Goal: Book appointment/travel/reservation

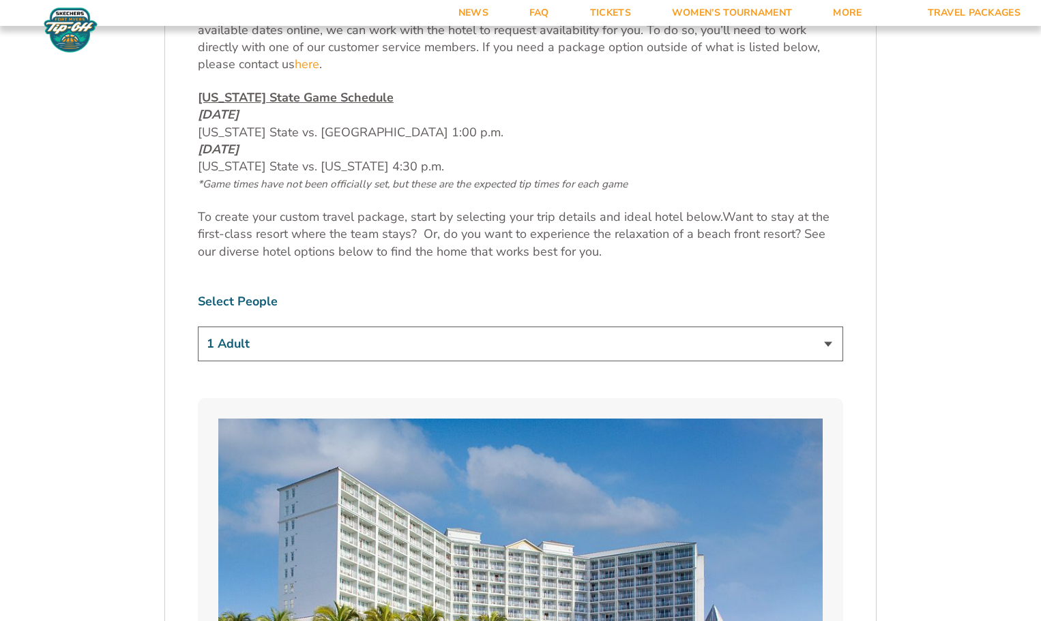
scroll to position [750, 0]
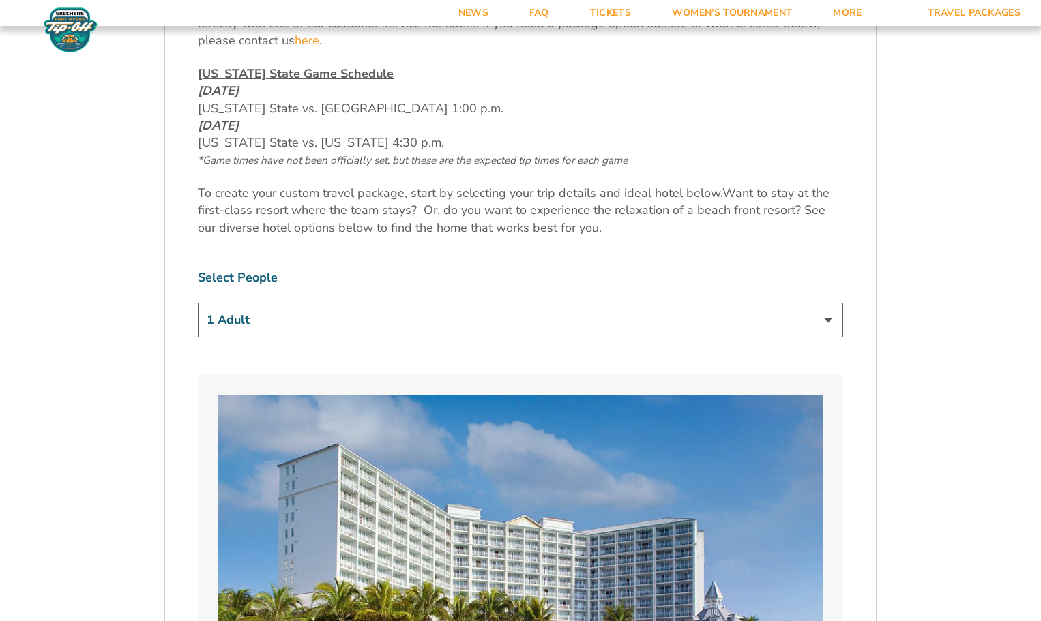
click at [826, 321] on select "1 Adult 2 Adults 3 Adults 4 Adults 2 Adults + 1 Child 2 Adults + 2 Children 2 A…" at bounding box center [520, 320] width 645 height 35
select select "4 Adults"
click at [198, 303] on select "1 Adult 2 Adults 3 Adults 4 Adults 2 Adults + 1 Child 2 Adults + 2 Children 2 A…" at bounding box center [520, 320] width 645 height 35
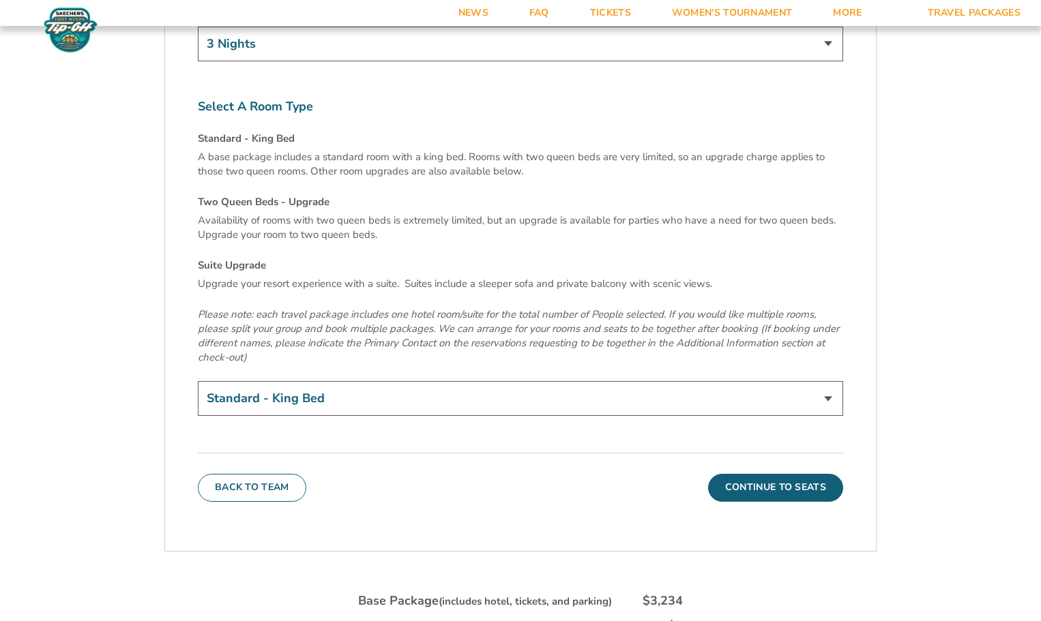
scroll to position [4705, 0]
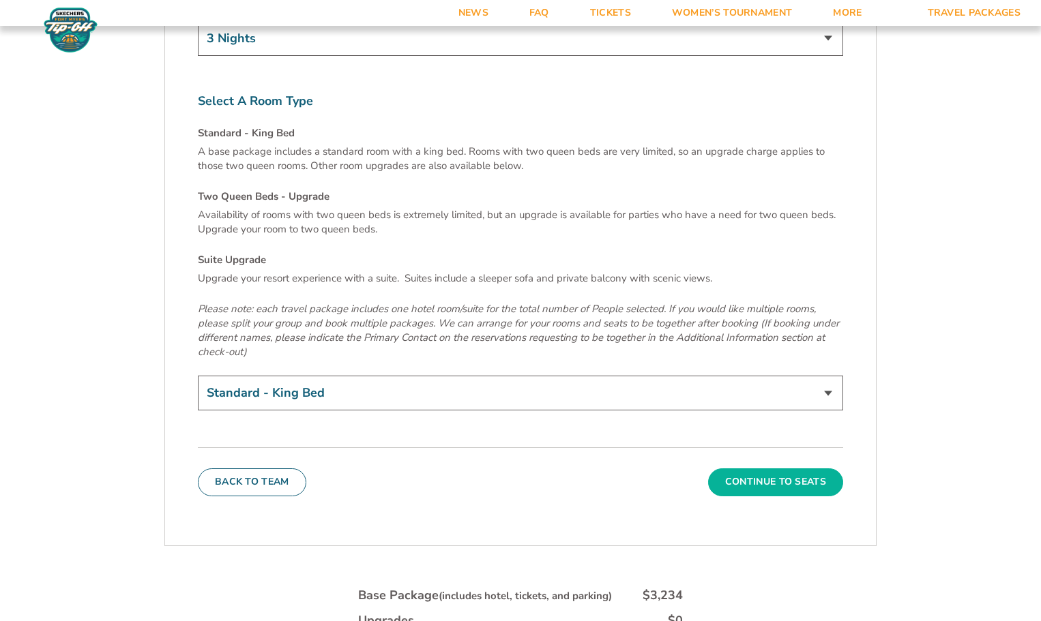
click at [758, 468] on button "Continue To Seats" at bounding box center [775, 481] width 135 height 27
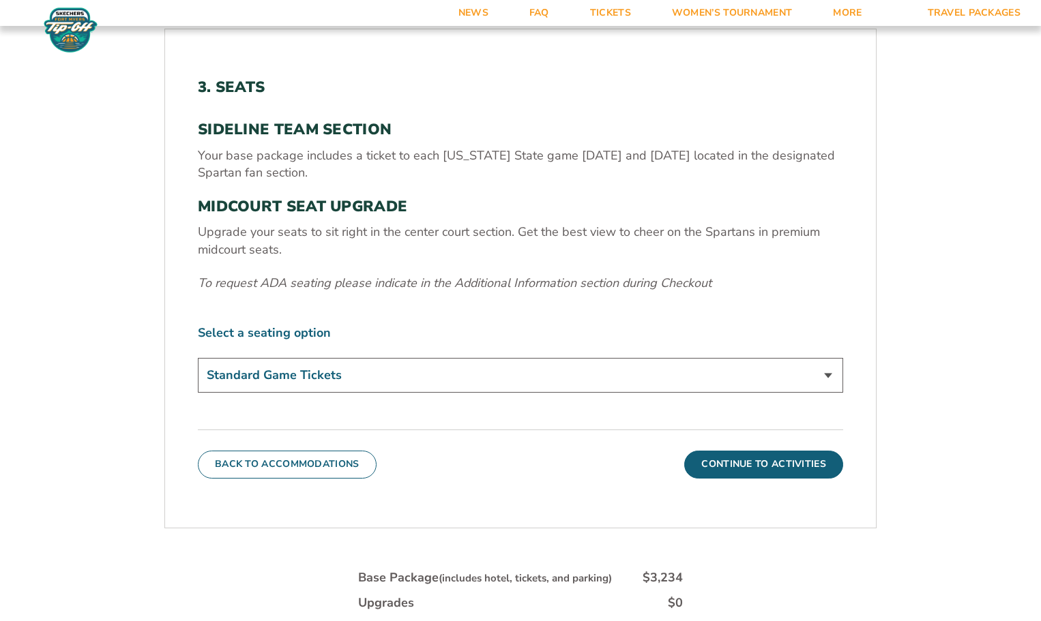
scroll to position [498, 0]
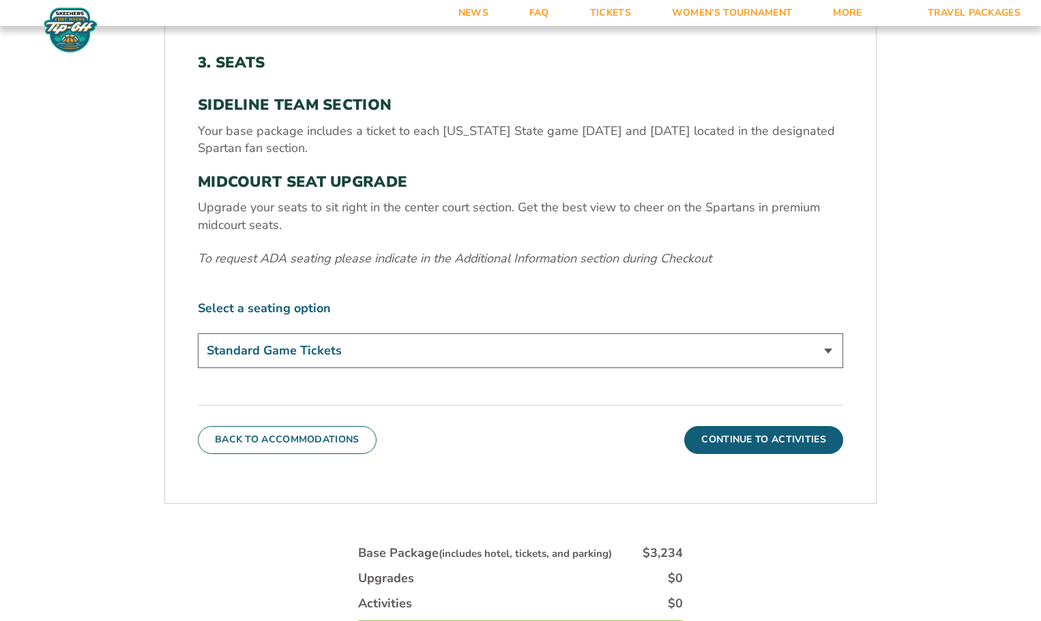
click at [829, 351] on select "Standard Game Tickets Midcourt Seat Upgrade (+$140 per person)" at bounding box center [520, 350] width 645 height 35
select select "Midcourt Seat Upgrade"
click at [198, 333] on select "Standard Game Tickets Midcourt Seat Upgrade (+$140 per person)" at bounding box center [520, 350] width 645 height 35
click at [731, 438] on button "Continue To Activities" at bounding box center [763, 439] width 159 height 27
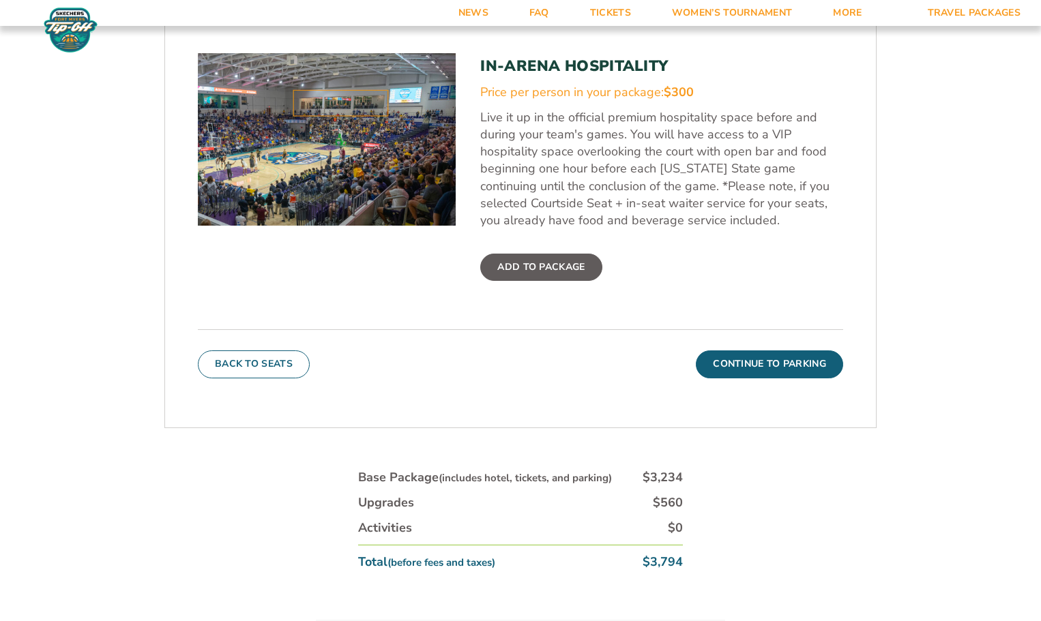
scroll to position [567, 0]
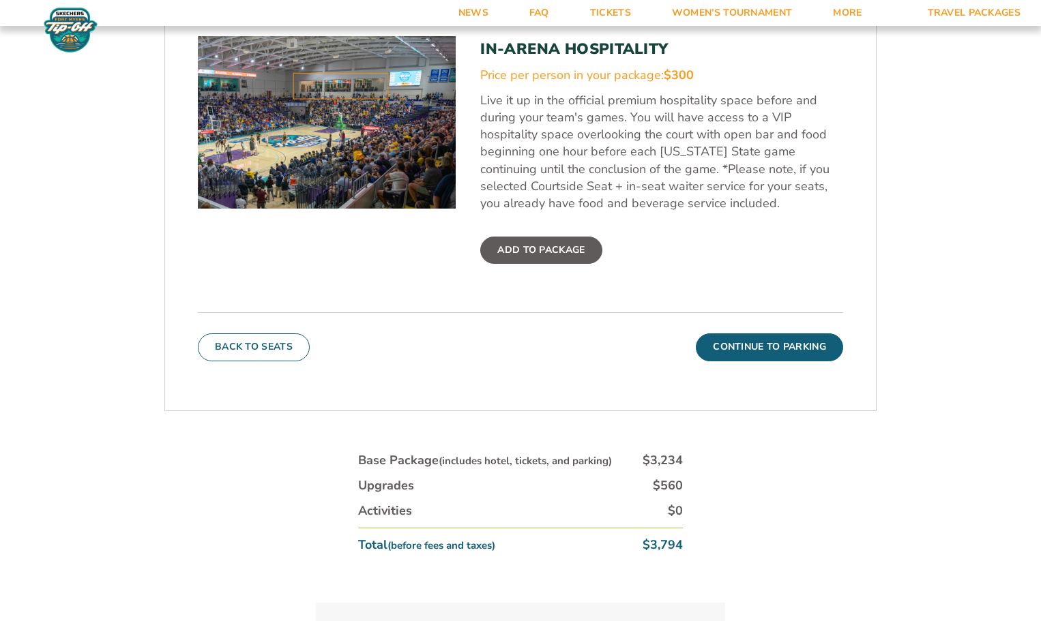
click at [747, 339] on button "Continue To Parking" at bounding box center [769, 346] width 147 height 27
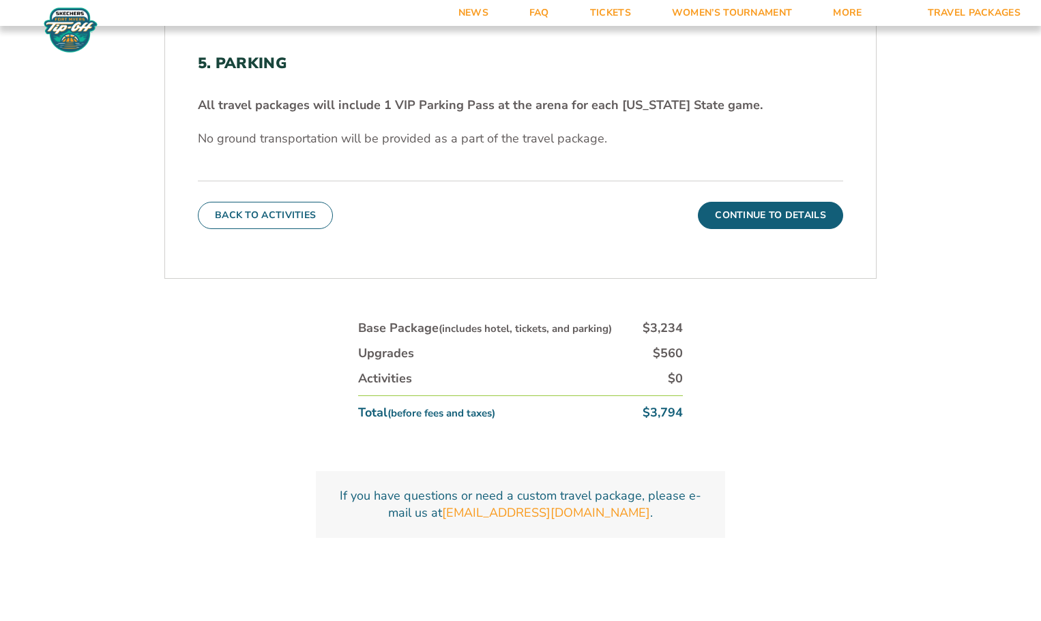
scroll to position [498, 0]
click at [768, 211] on button "Continue To Details" at bounding box center [770, 214] width 145 height 27
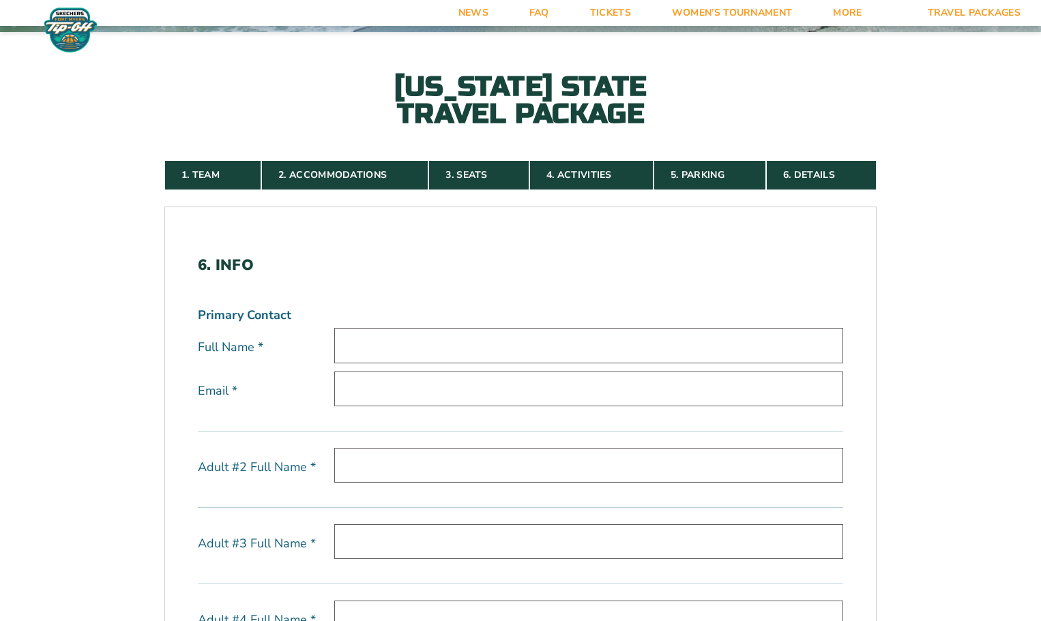
scroll to position [294, 0]
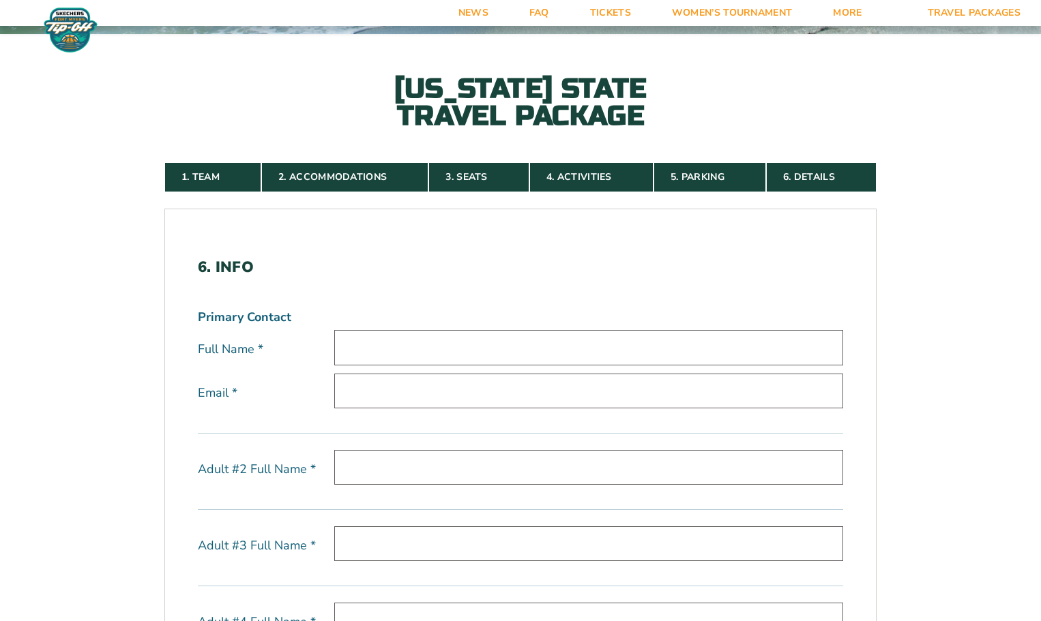
click at [372, 352] on input "text" at bounding box center [588, 347] width 509 height 35
type input "[PERSON_NAME]"
type input "[EMAIL_ADDRESS][DOMAIN_NAME]"
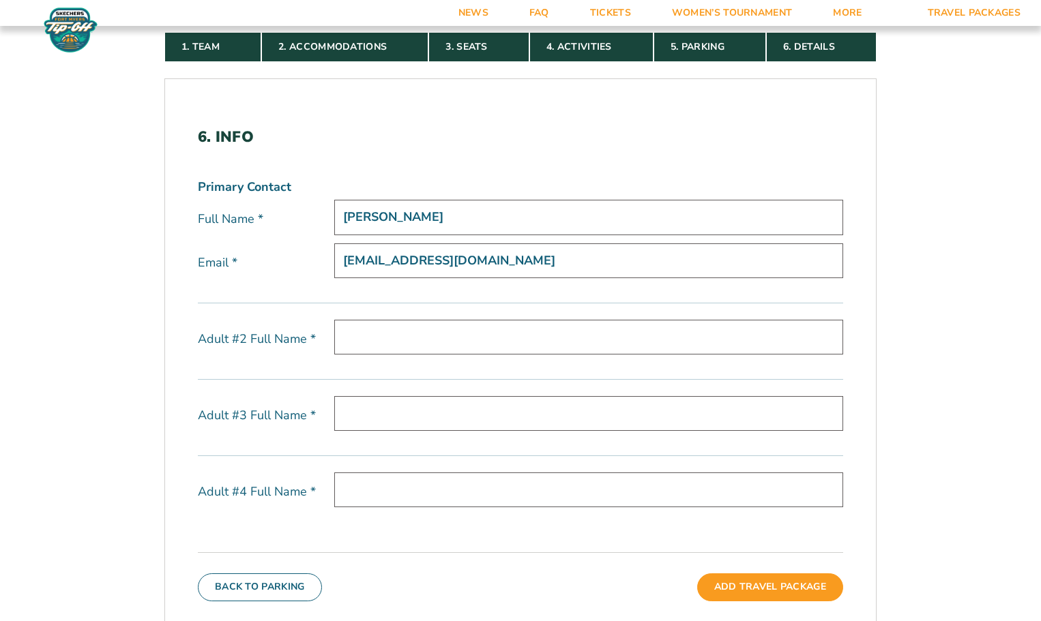
scroll to position [430, 0]
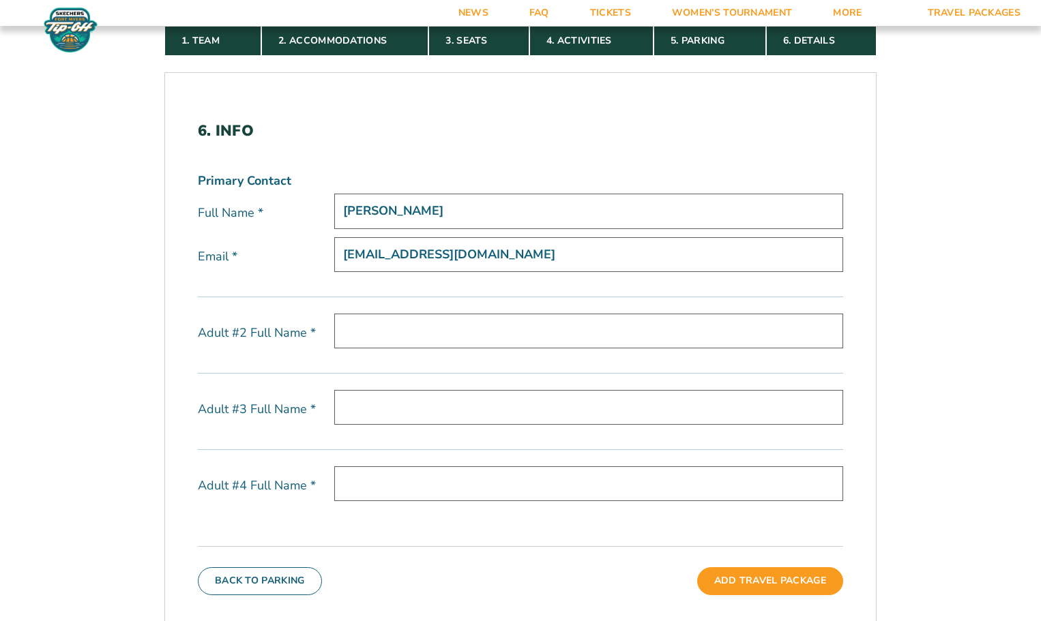
click at [378, 331] on input "text" at bounding box center [588, 331] width 509 height 35
type input "D"
type input "[PERSON_NAME]"
click at [372, 412] on input "text" at bounding box center [588, 407] width 509 height 35
type input "[PERSON_NAME]"
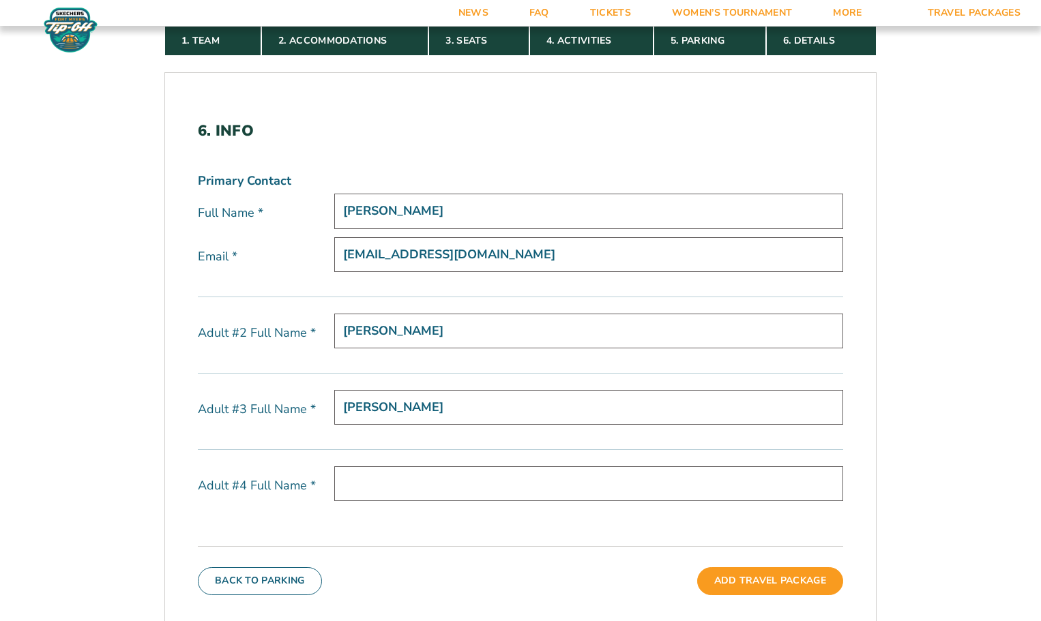
click at [370, 485] on input "text" at bounding box center [588, 483] width 509 height 35
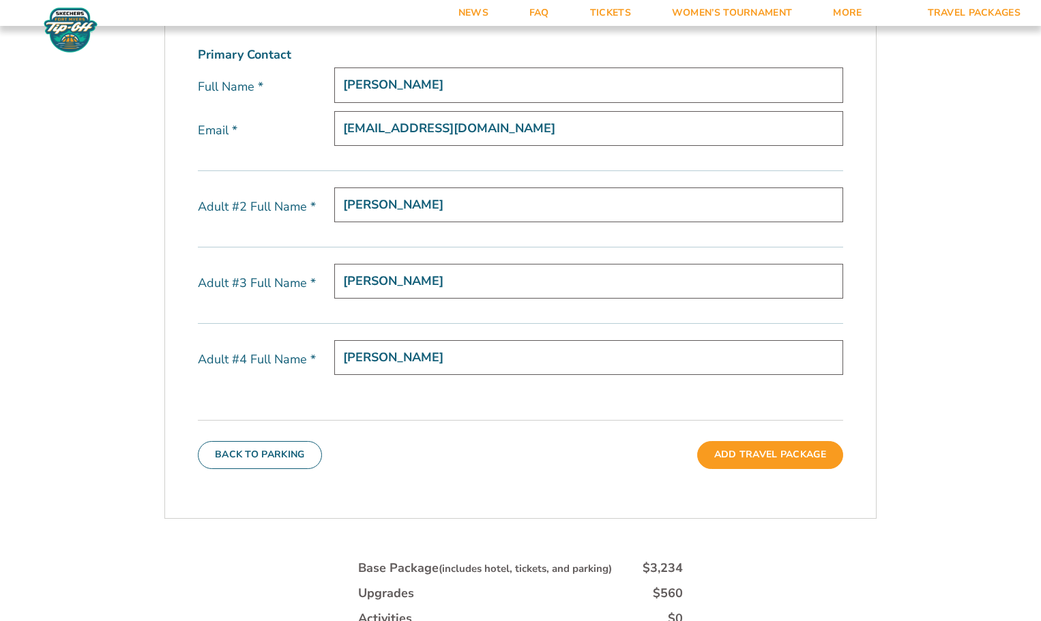
scroll to position [567, 0]
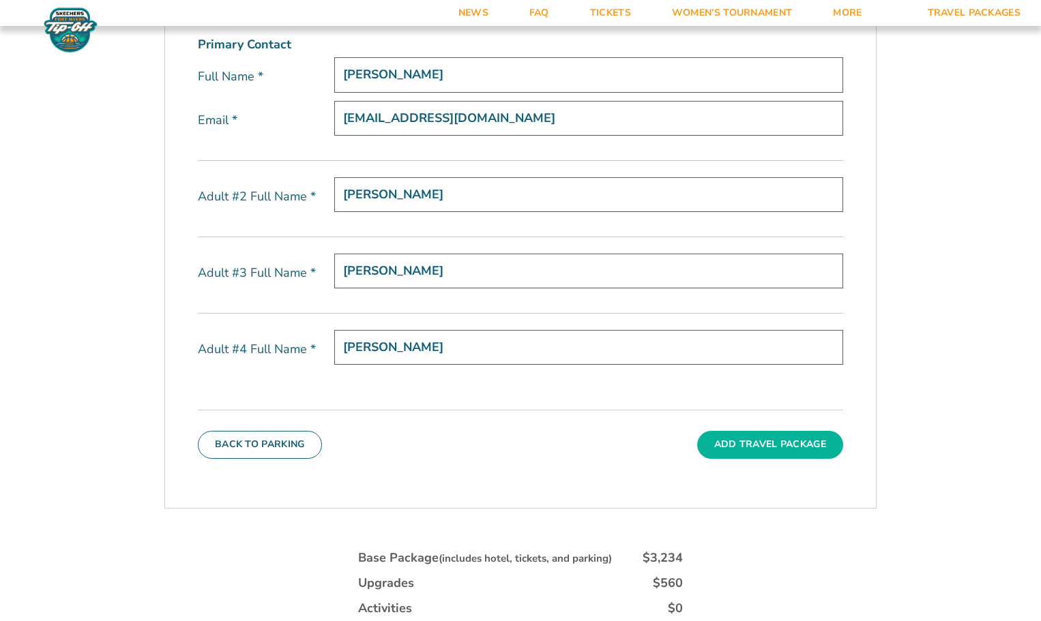
type input "[PERSON_NAME]"
click at [755, 442] on button "Add Travel Package" at bounding box center [770, 444] width 146 height 27
